Goal: Submit feedback/report problem

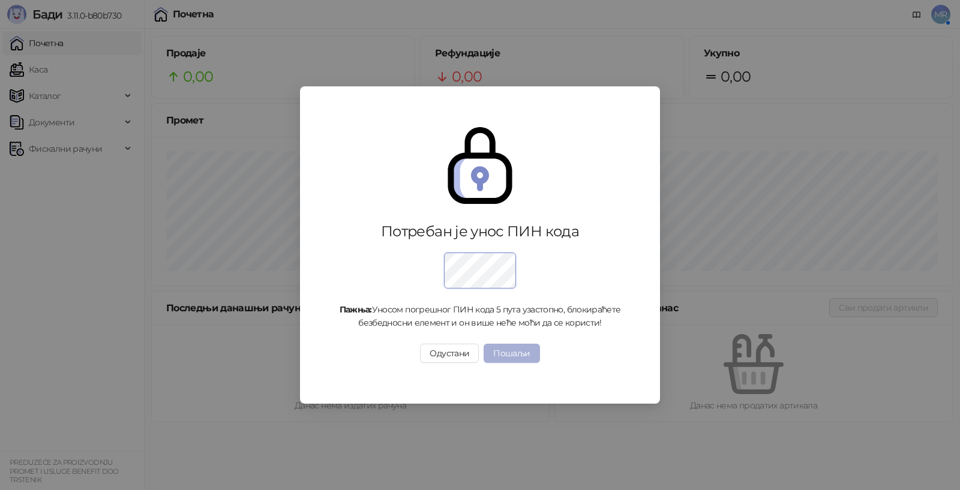
click at [514, 347] on button "Пошаљи" at bounding box center [512, 353] width 56 height 19
